Goal: Task Accomplishment & Management: Use online tool/utility

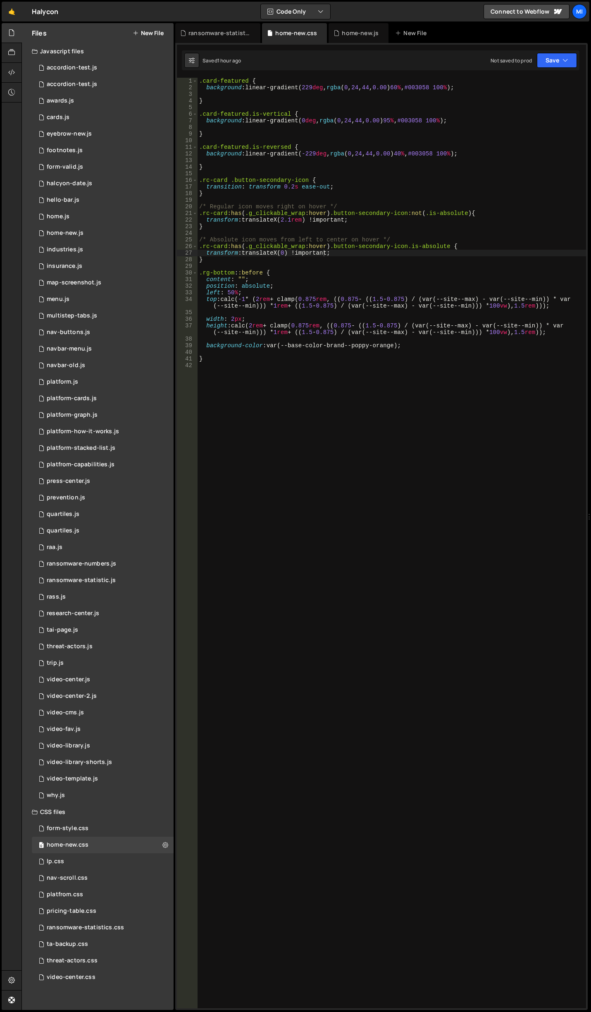
scroll to position [0, 6]
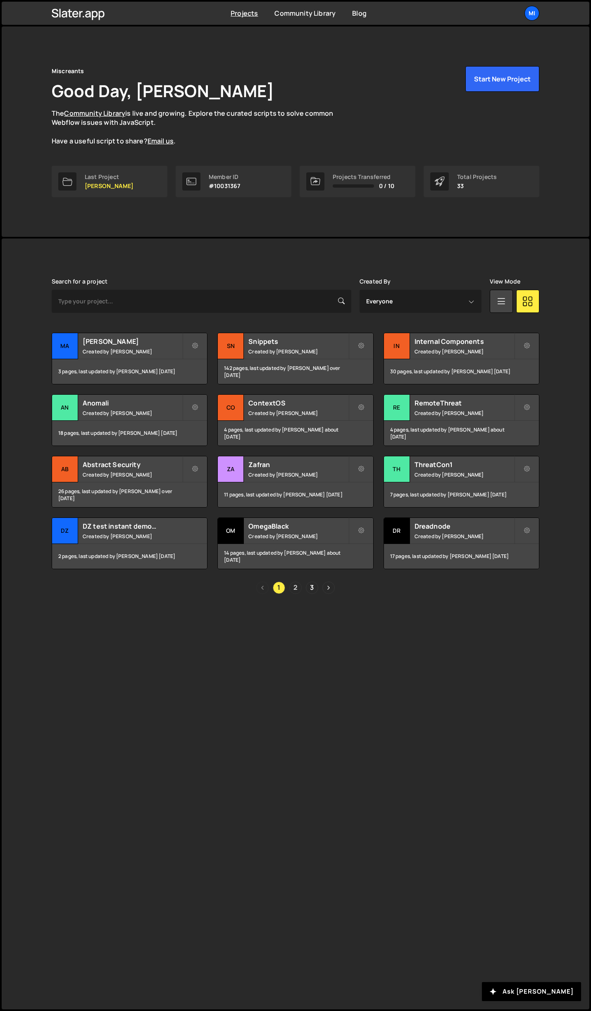
click at [292, 589] on link "2" at bounding box center [295, 588] width 12 height 12
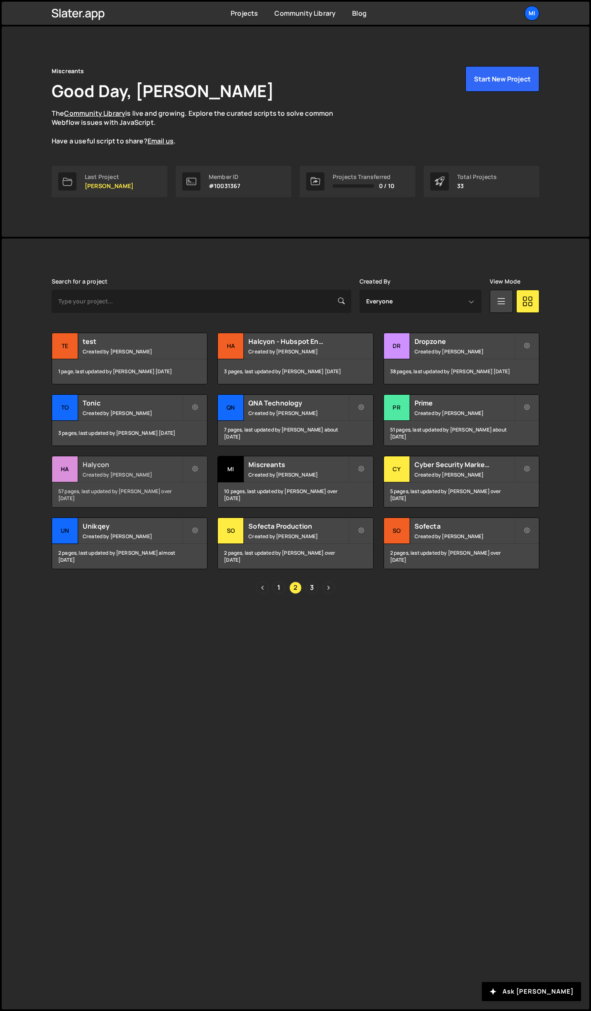
click at [160, 463] on h2 "Halycon" at bounding box center [133, 464] width 100 height 9
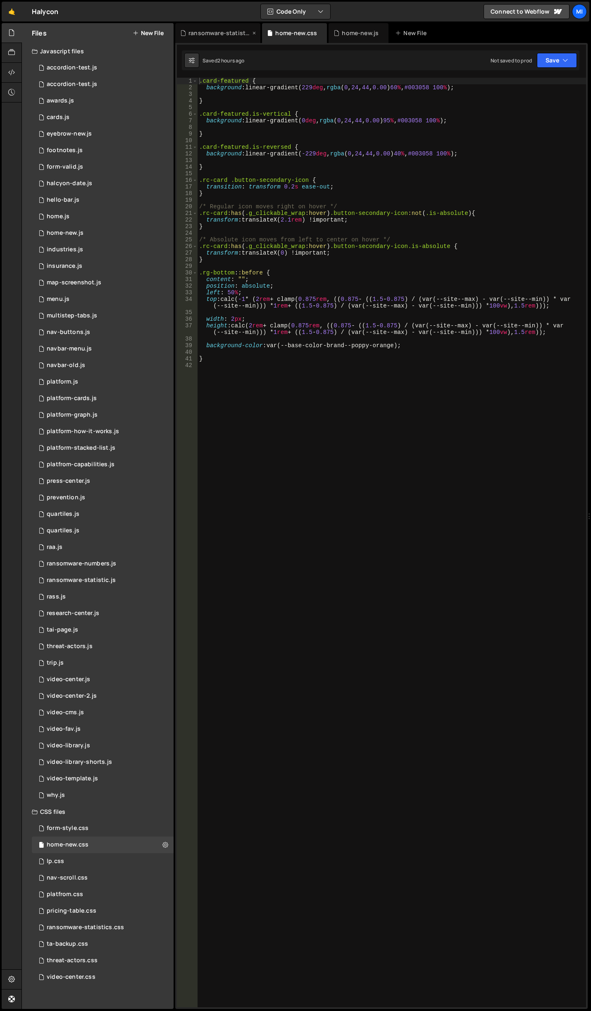
click at [222, 31] on div "ransomware-statistics.css" at bounding box center [220, 33] width 62 height 8
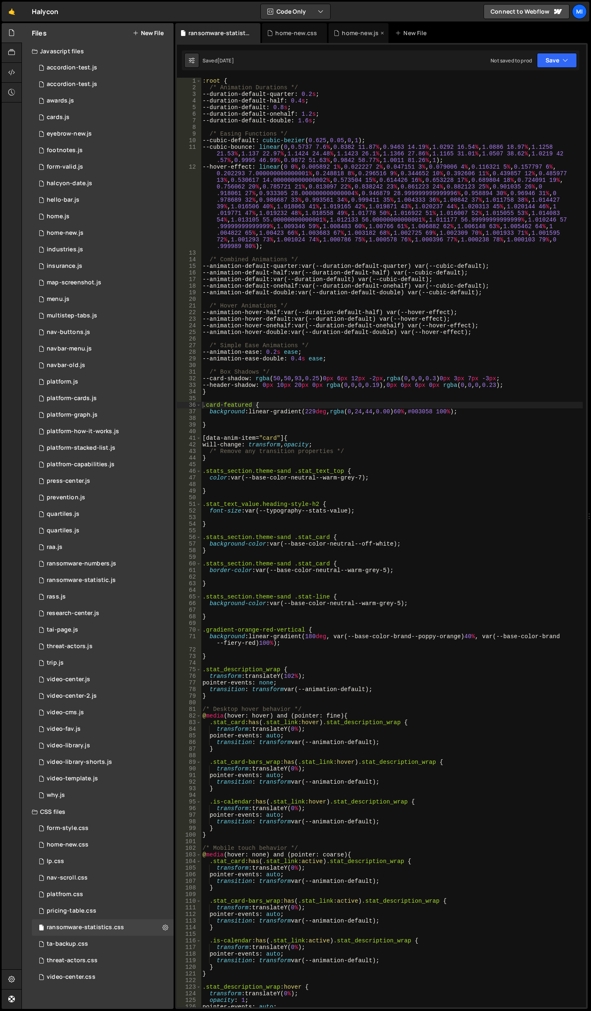
click at [348, 28] on div "home-new.js" at bounding box center [359, 33] width 60 height 20
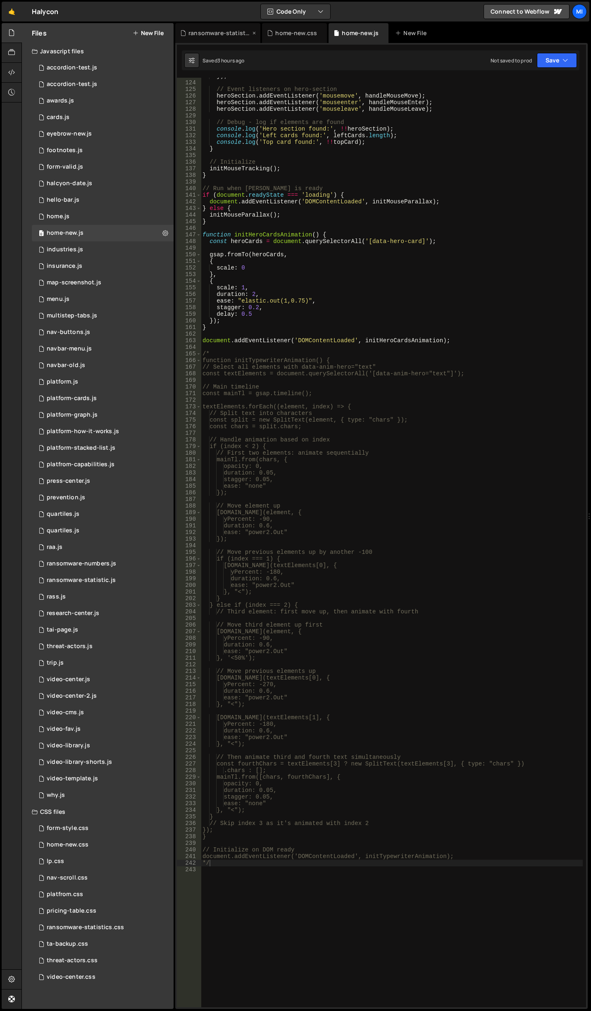
click at [236, 32] on div "ransomware-statistics.css" at bounding box center [220, 33] width 62 height 8
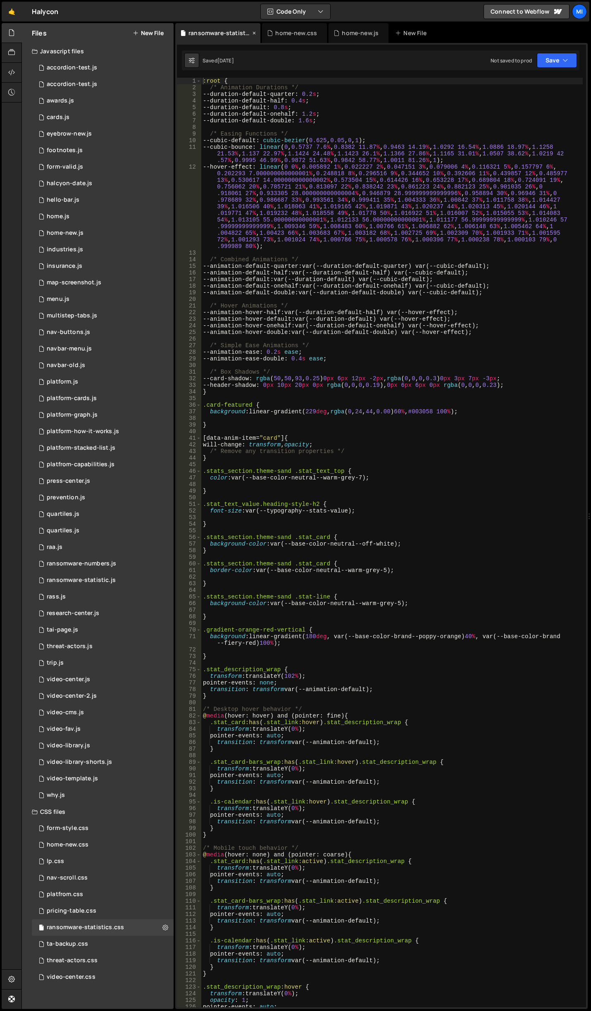
click at [251, 31] on icon at bounding box center [254, 33] width 6 height 8
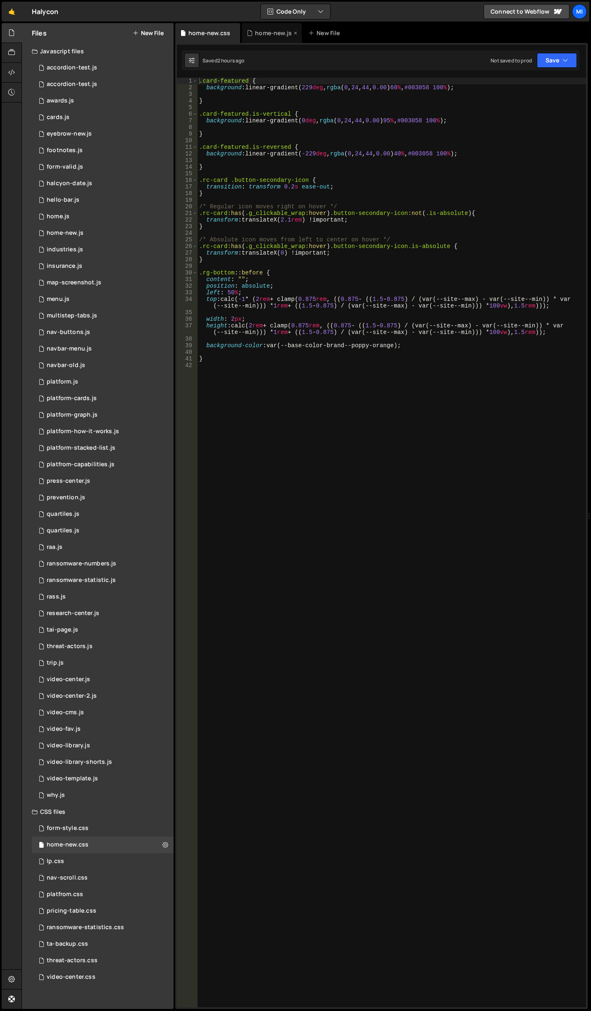
click at [264, 34] on div "home-new.js" at bounding box center [273, 33] width 37 height 8
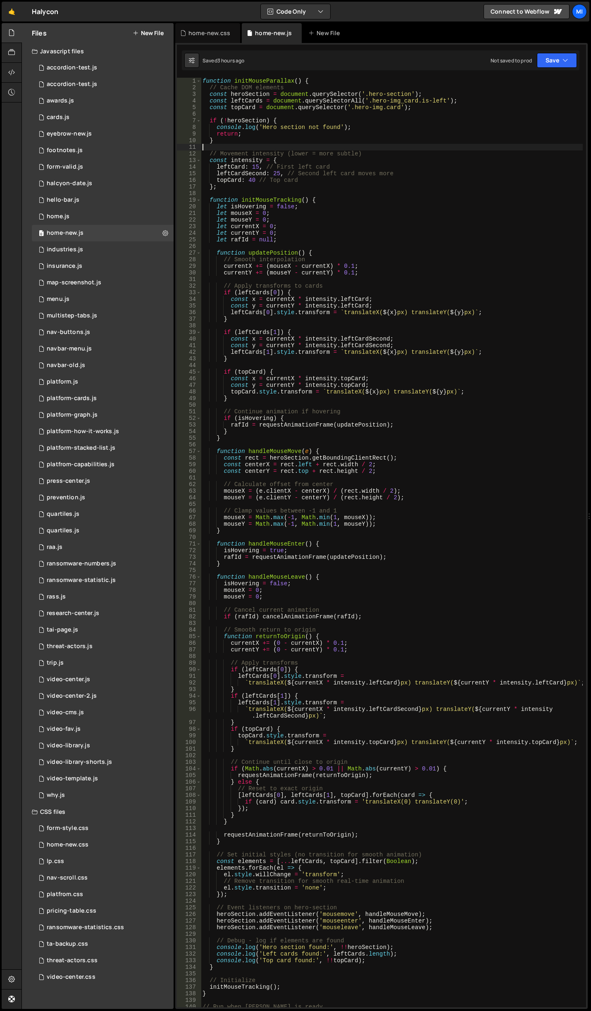
click at [232, 148] on div "function initMouseParallax ( ) { // Cache DOM elements const heroSection = docu…" at bounding box center [392, 549] width 382 height 943
click at [233, 76] on div "1 2 3 4 5 6 7 8 9 10 11 12 13 14 15 16 17 18 19 20 21 22 23 24 25 26 27 28 29 3…" at bounding box center [381, 526] width 413 height 966
click at [208, 82] on div "function initMouseParallax ( ) { // Cache DOM elements const heroSection = docu…" at bounding box center [392, 549] width 382 height 943
type textarea "function initMouseParallax() {"
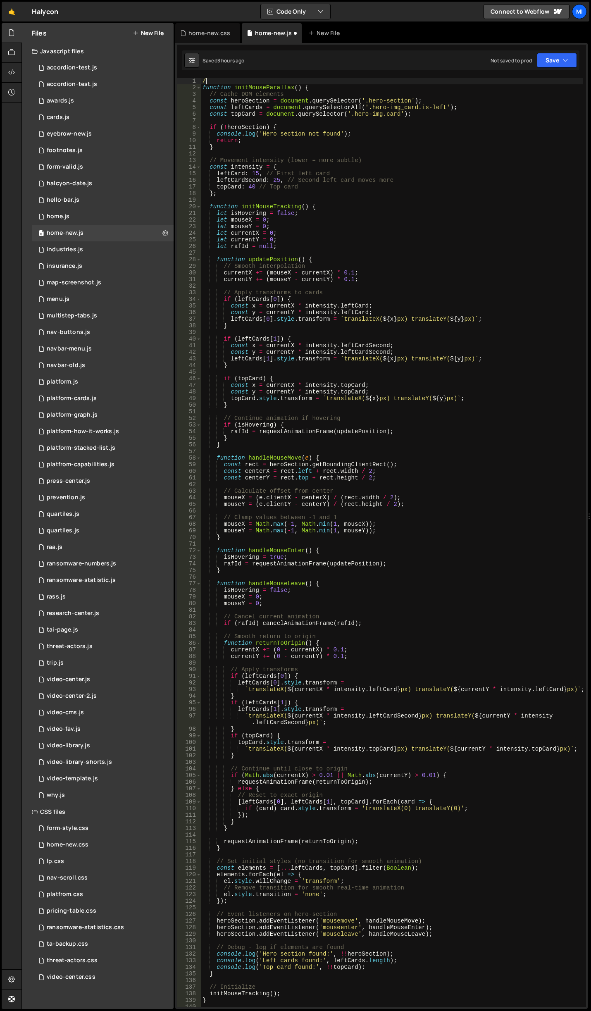
type textarea "/*"
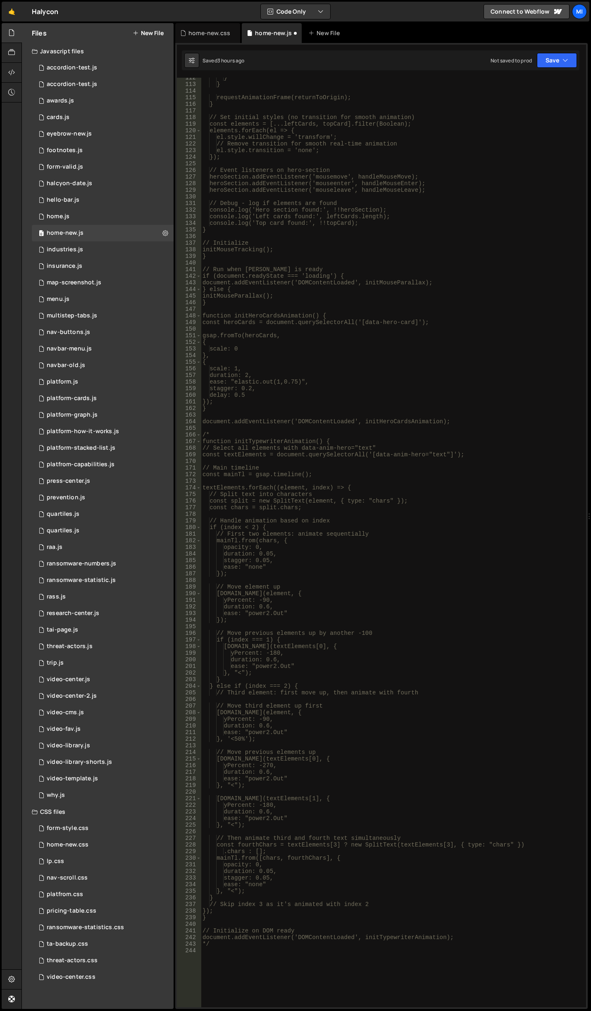
scroll to position [695, 0]
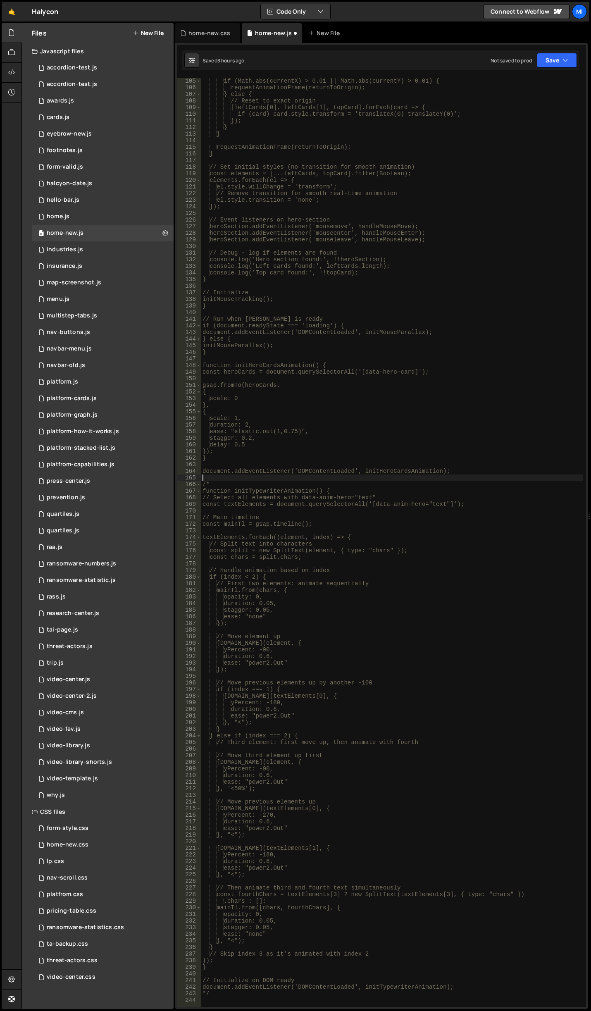
click at [251, 480] on div "if (Math.abs(currentX) > 0.01 || Math.abs(currentY) > 0.01) { requestAnimationF…" at bounding box center [392, 549] width 382 height 943
type textarea "("
type textarea "*"
type textarea "/*"
